Goal: Task Accomplishment & Management: Use online tool/utility

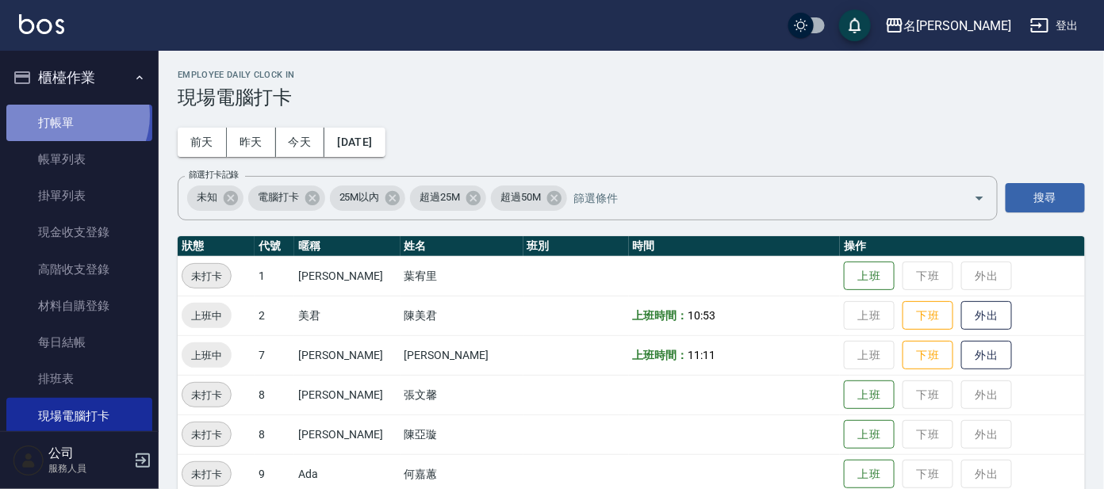
click at [67, 115] on link "打帳單" at bounding box center [79, 123] width 146 height 36
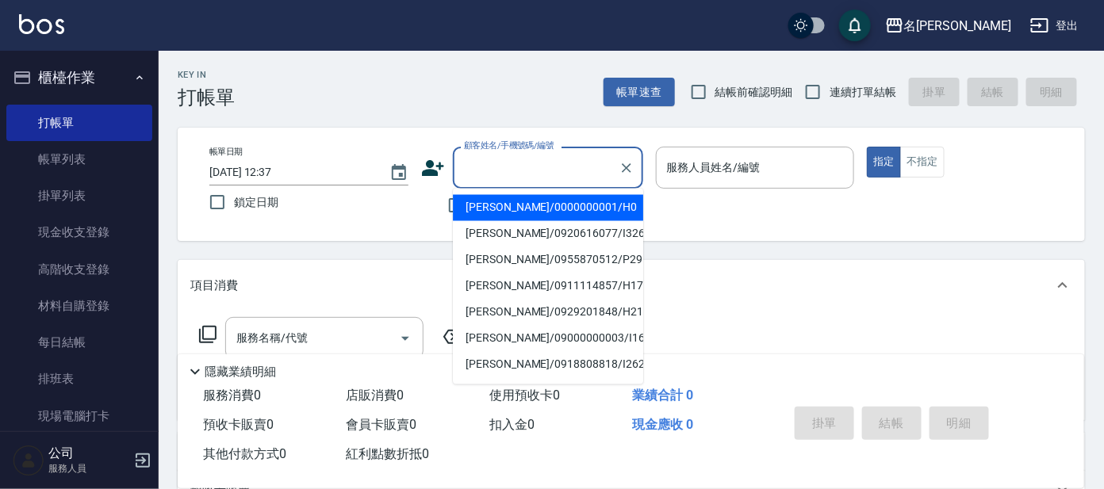
click at [521, 162] on input "顧客姓名/手機號碼/編號" at bounding box center [536, 168] width 152 height 28
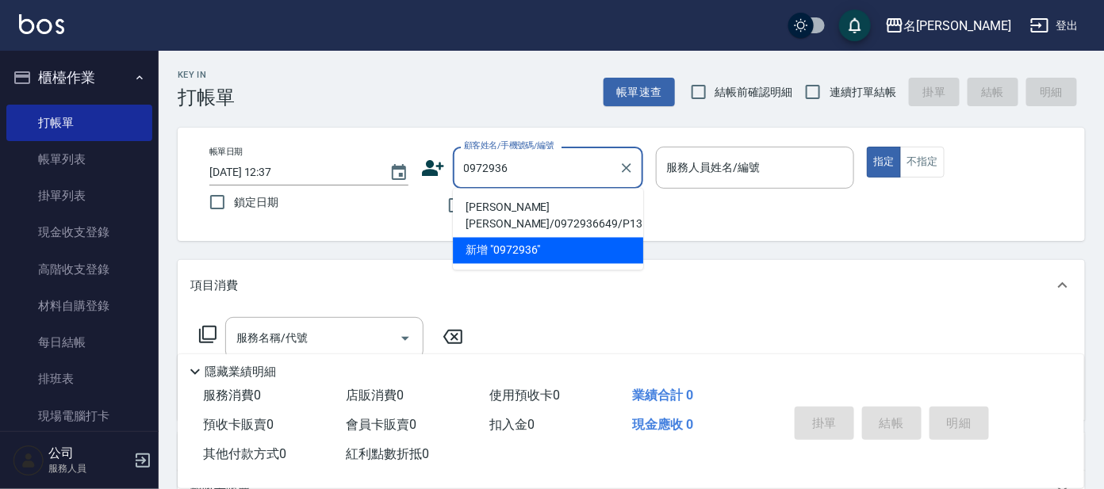
click at [580, 197] on li "[PERSON_NAME][PERSON_NAME]/0972936649/P1351" at bounding box center [548, 216] width 190 height 43
type input "[PERSON_NAME][PERSON_NAME]/0972936649/P1351"
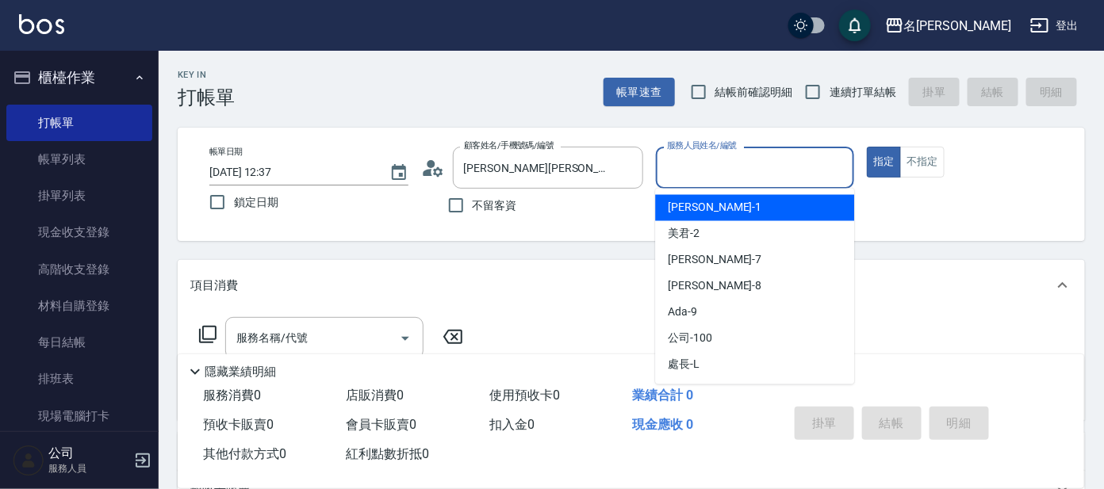
click at [750, 178] on input "服務人員姓名/編號" at bounding box center [755, 168] width 185 height 28
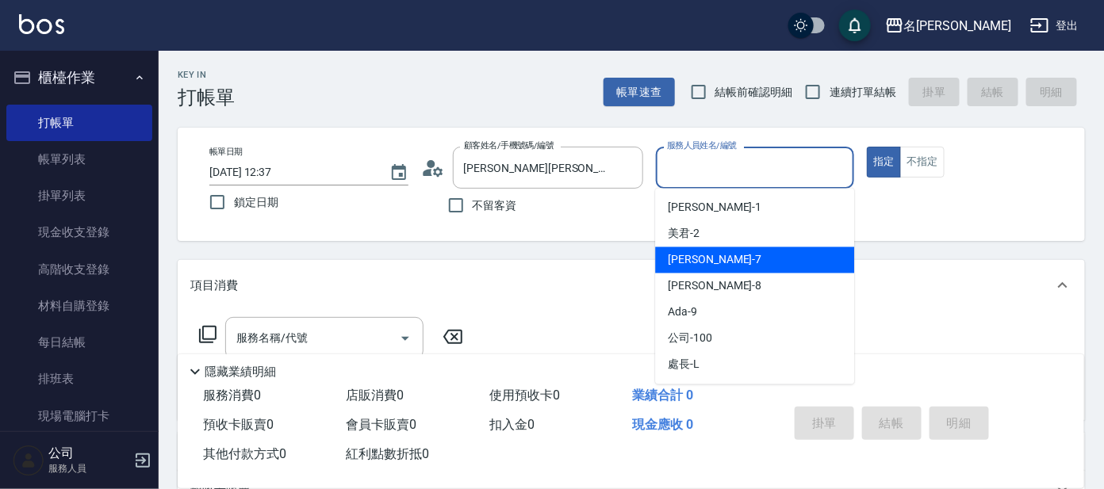
click at [720, 252] on div "[PERSON_NAME] -7" at bounding box center [754, 260] width 199 height 26
type input "[PERSON_NAME]-7"
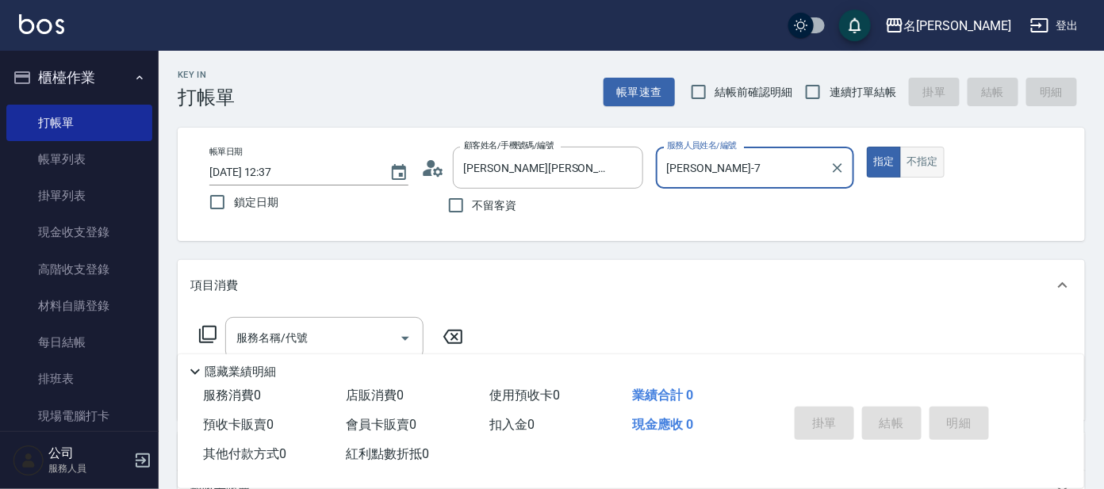
click at [904, 162] on button "不指定" at bounding box center [922, 162] width 44 height 31
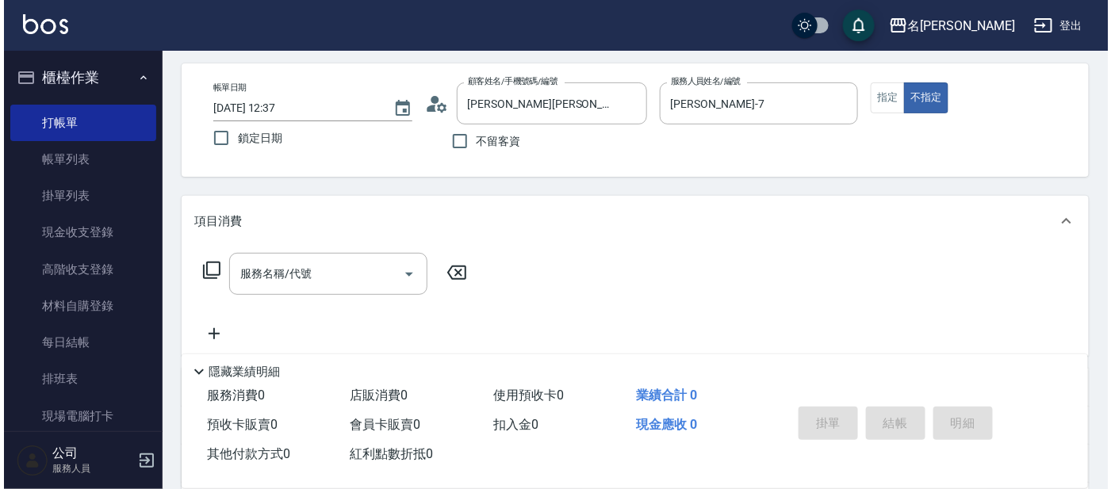
scroll to position [98, 0]
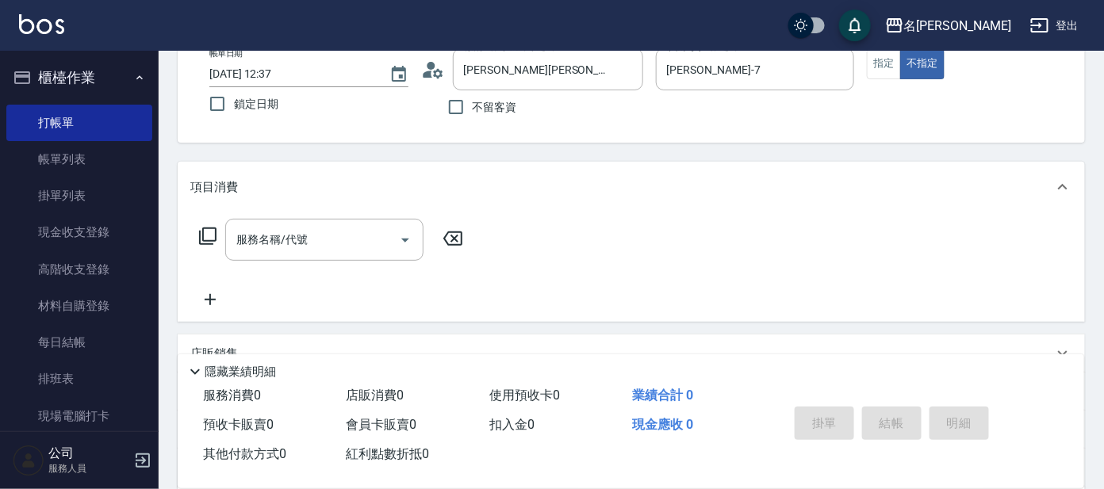
click at [209, 223] on div "服務名稱/代號 服務名稱/代號" at bounding box center [331, 240] width 282 height 42
click at [208, 234] on icon at bounding box center [207, 236] width 19 height 19
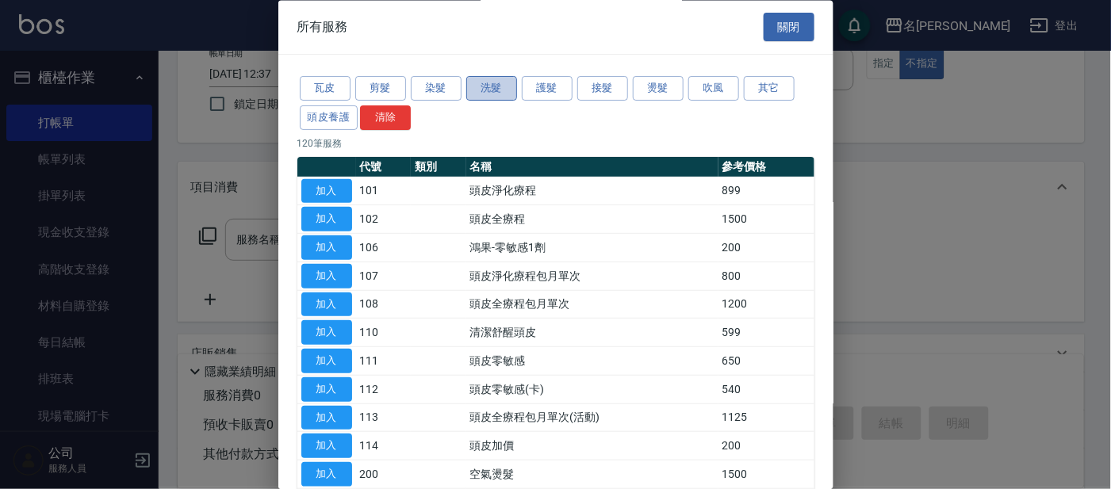
click at [490, 87] on button "洗髮" at bounding box center [491, 89] width 51 height 25
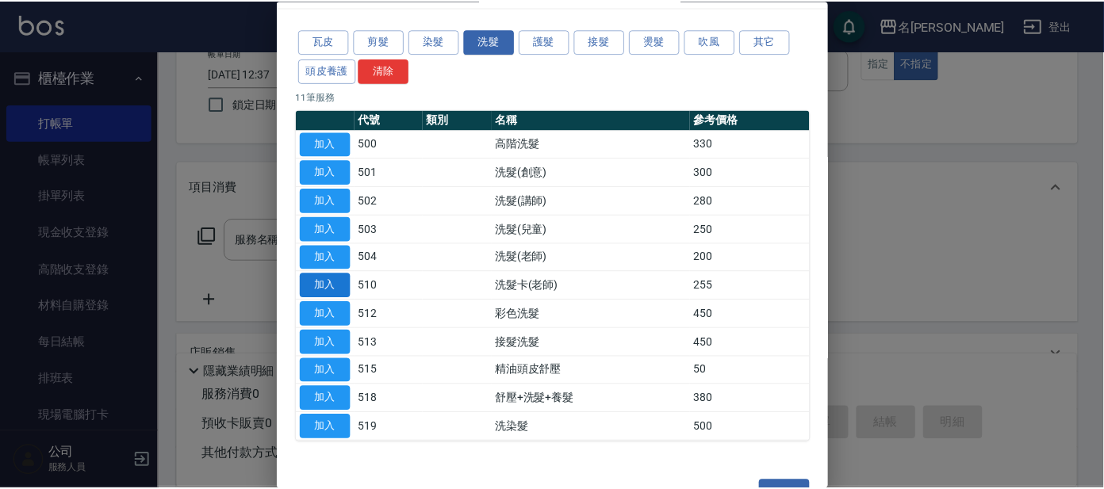
scroll to position [86, 0]
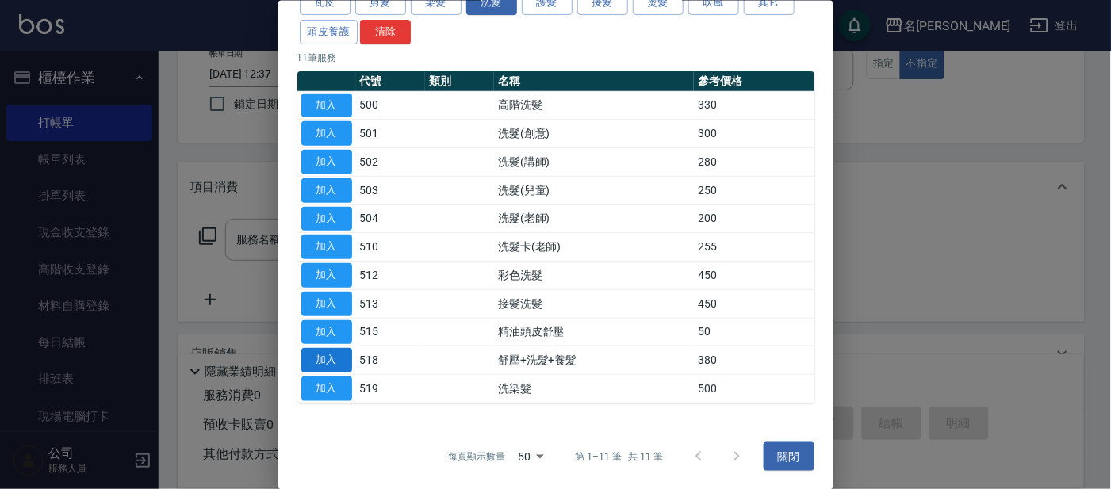
click at [335, 350] on button "加入" at bounding box center [326, 360] width 51 height 25
type input "舒壓+洗髮+養髮(518)"
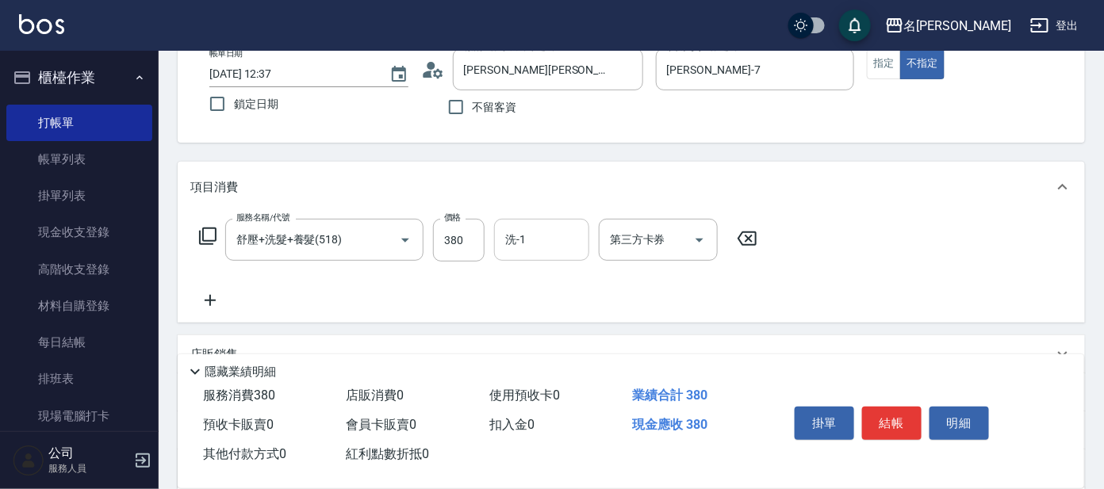
click at [567, 240] on input "洗-1" at bounding box center [541, 240] width 81 height 28
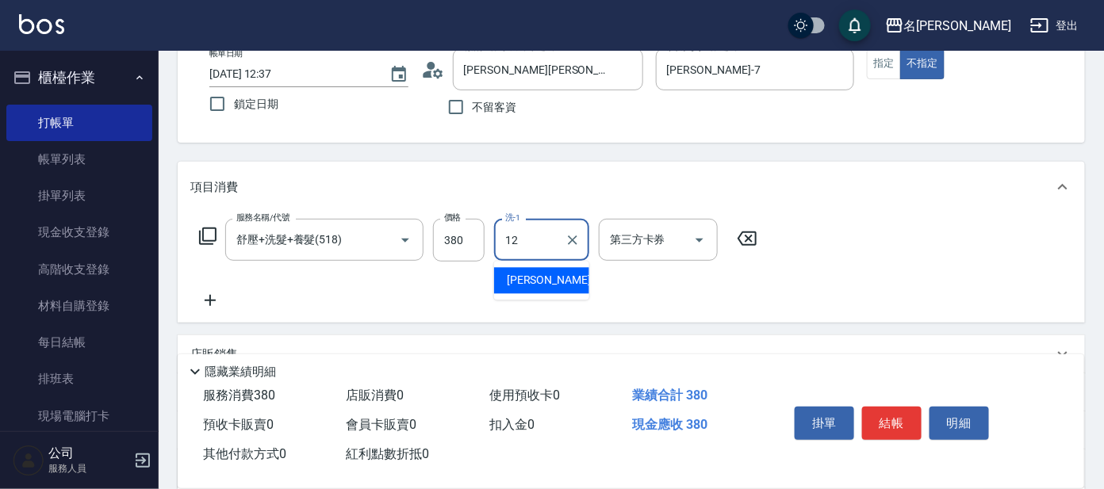
click at [553, 277] on div "云潔 -12" at bounding box center [541, 281] width 95 height 26
type input "云潔-12"
click at [215, 232] on icon at bounding box center [207, 236] width 17 height 17
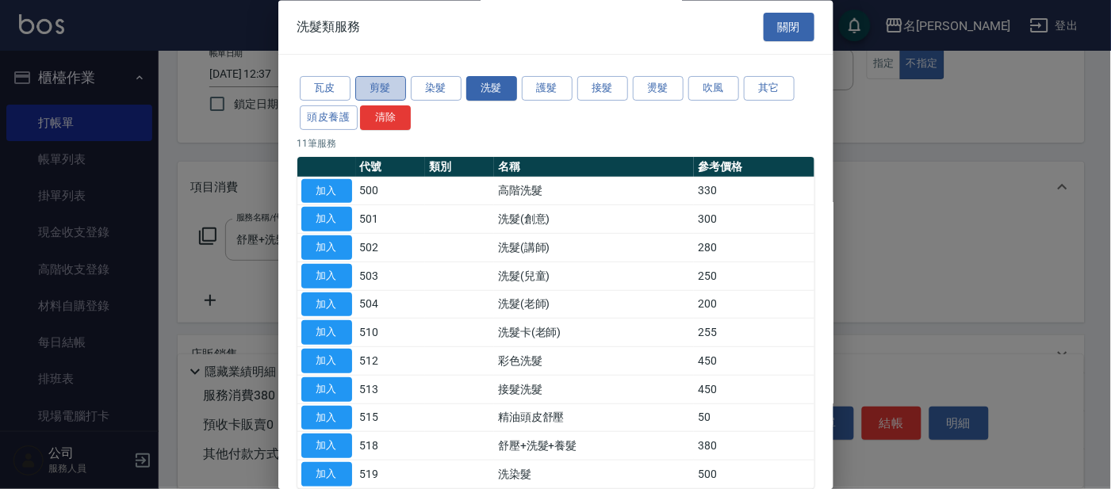
click at [386, 82] on button "剪髮" at bounding box center [380, 89] width 51 height 25
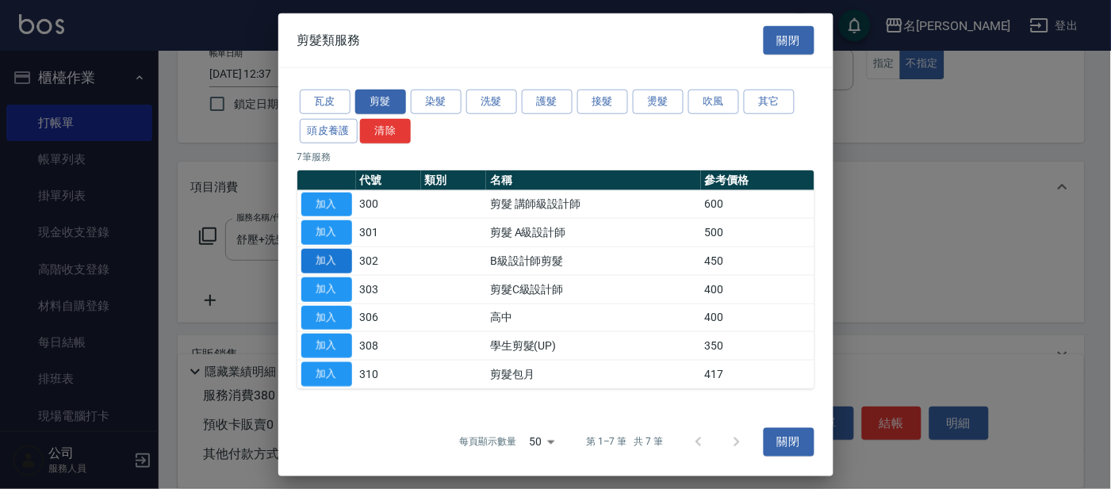
click at [320, 258] on button "加入" at bounding box center [326, 261] width 51 height 25
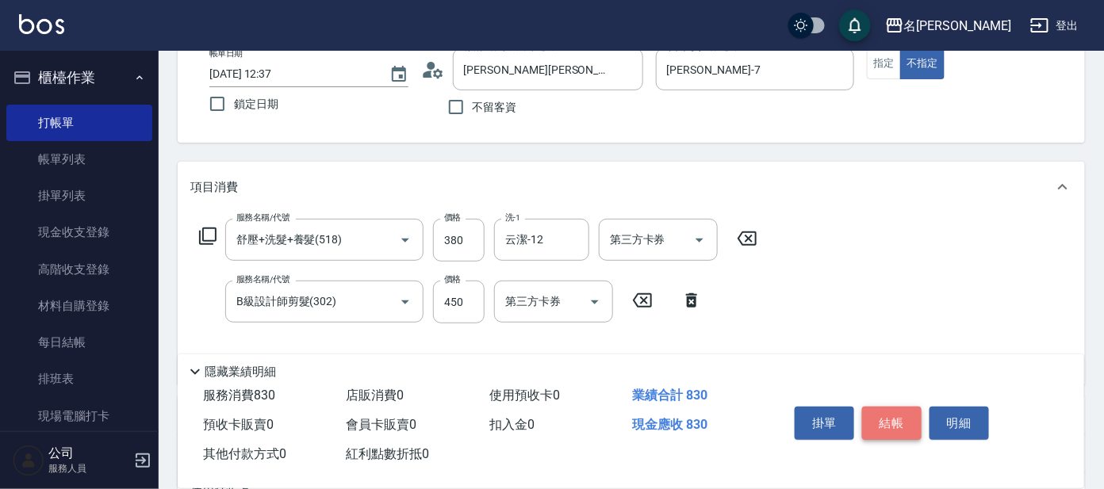
click at [905, 416] on button "結帳" at bounding box center [891, 423] width 59 height 33
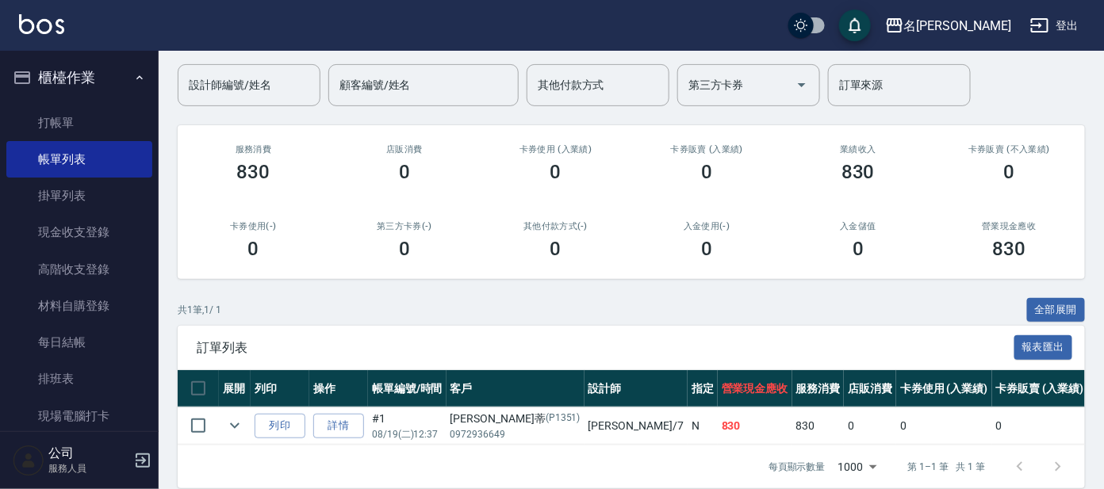
scroll to position [152, 0]
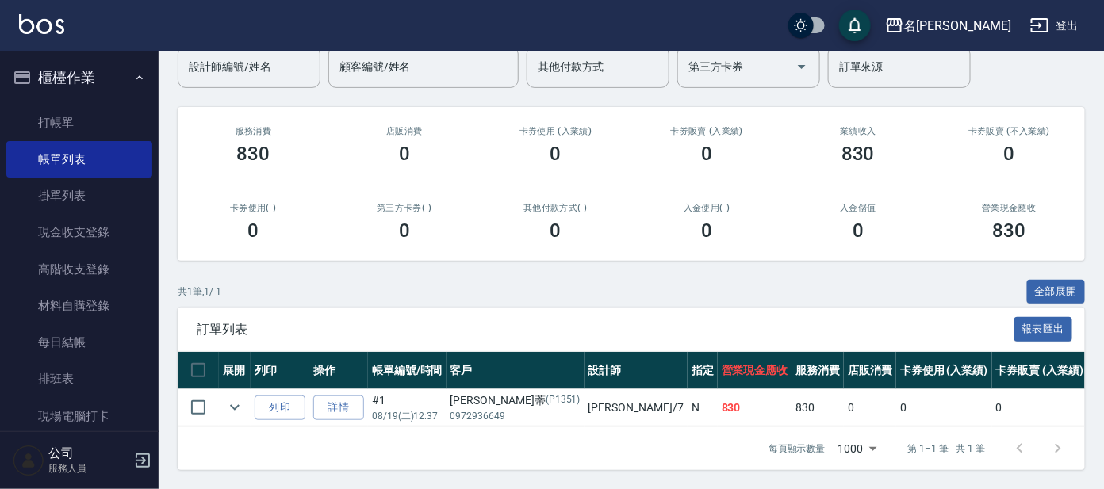
drag, startPoint x: 710, startPoint y: 411, endPoint x: 513, endPoint y: 433, distance: 197.9
click at [513, 433] on div "訂單列表 報表匯出 展開 列印 操作 帳單編號/時間 客戶 設計師 指定 營業現金應收 服務消費 店販消費 卡券使用 (入業績) 卡券販賣 (入業績) 業績收…" at bounding box center [631, 389] width 907 height 163
